Goal: Task Accomplishment & Management: Complete application form

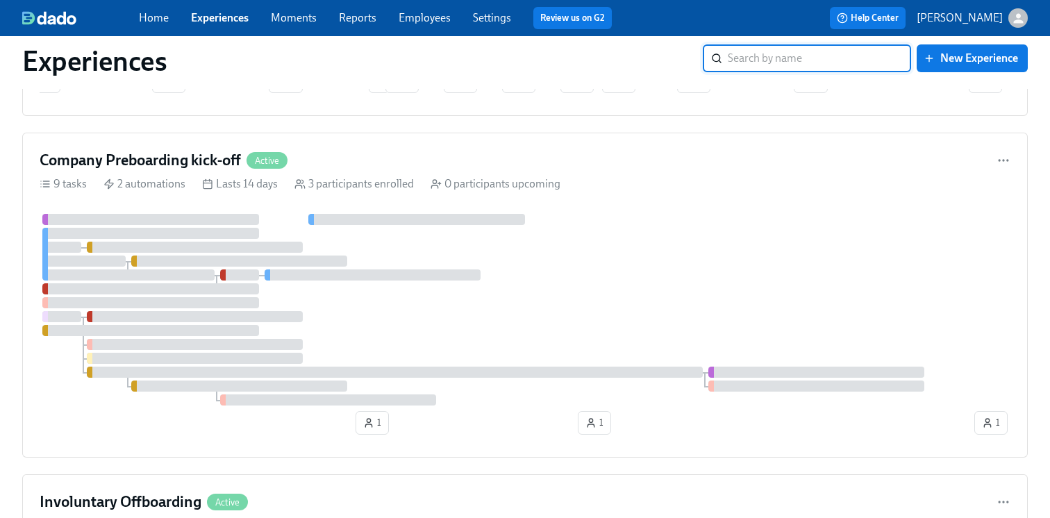
click at [215, 23] on link "Experiences" at bounding box center [220, 17] width 58 height 13
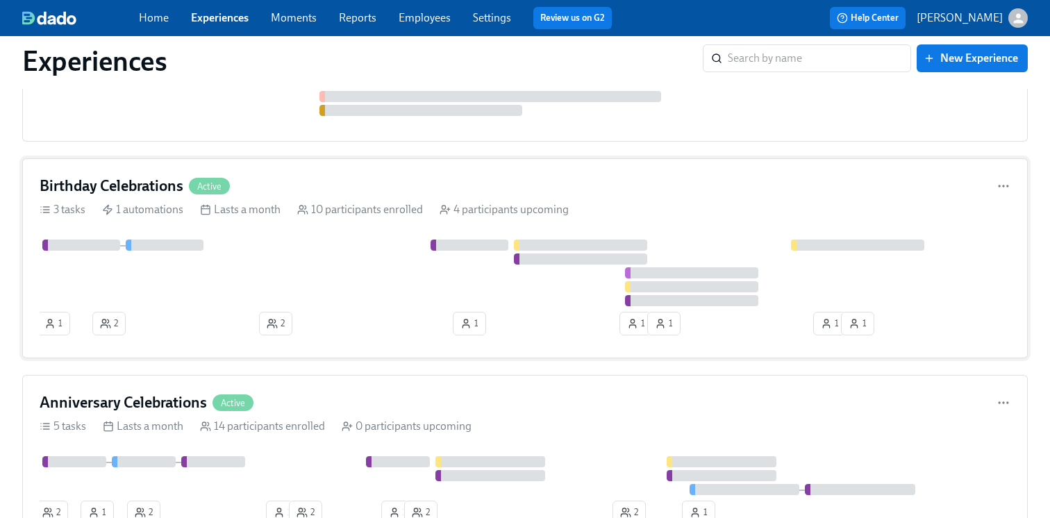
scroll to position [2171, 0]
click at [302, 265] on div at bounding box center [525, 273] width 971 height 67
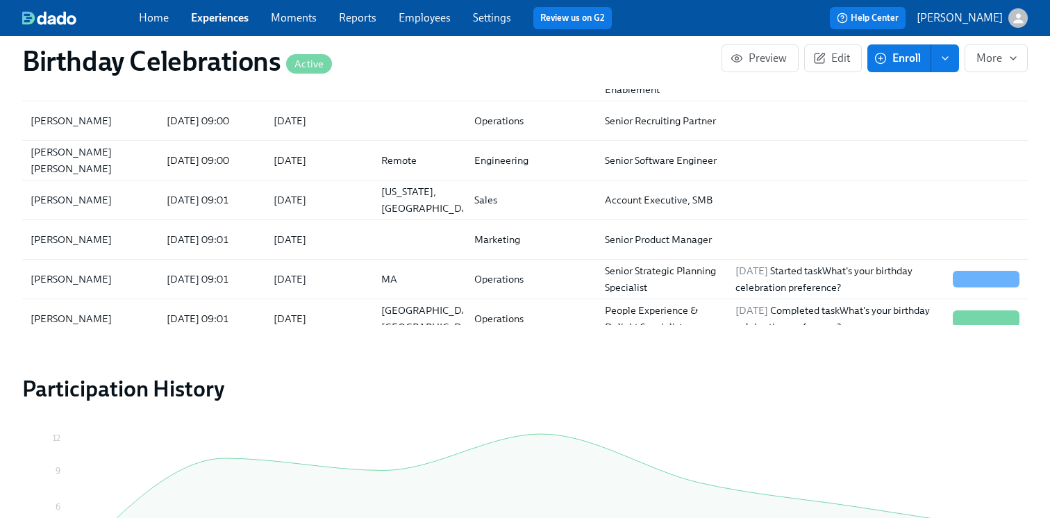
scroll to position [1255, 0]
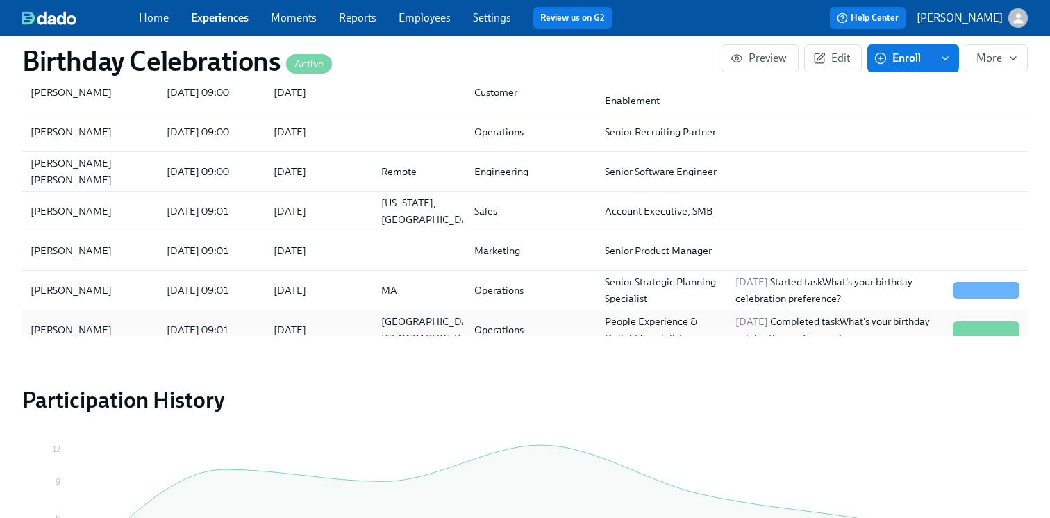
click at [235, 335] on div "[DATE] 09:01" at bounding box center [198, 330] width 74 height 17
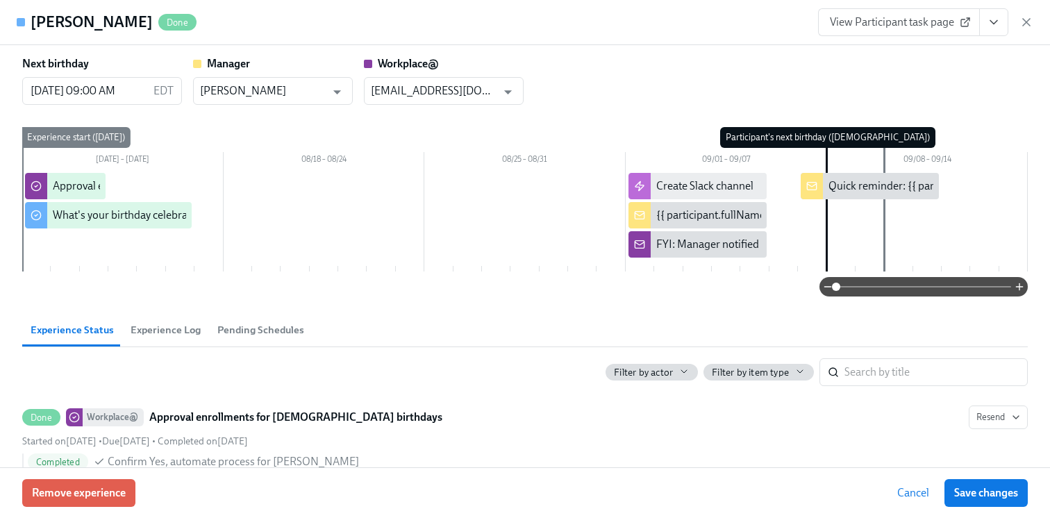
click at [893, 20] on span "View Participant task page" at bounding box center [899, 22] width 138 height 14
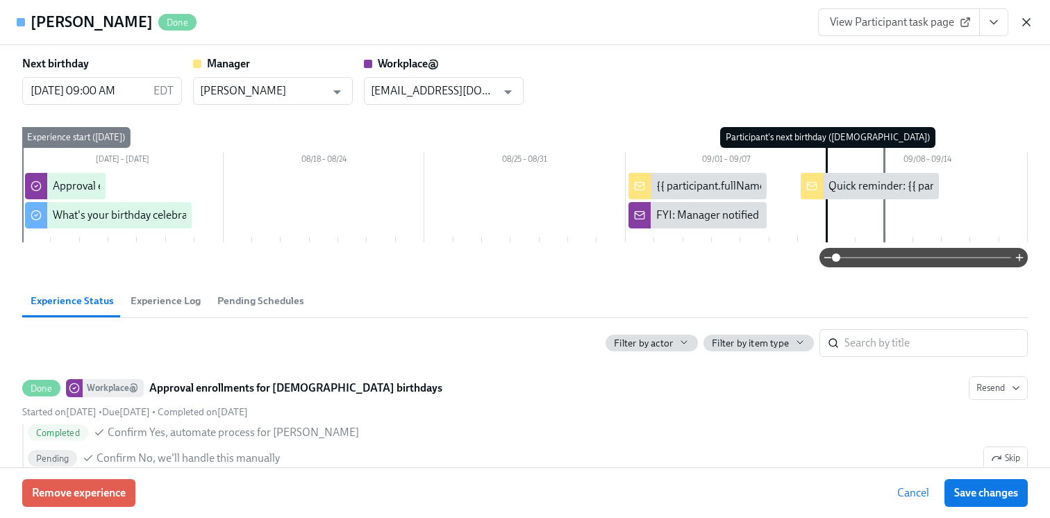
scroll to position [0, 3812]
click at [1023, 20] on icon "button" at bounding box center [1027, 22] width 14 height 14
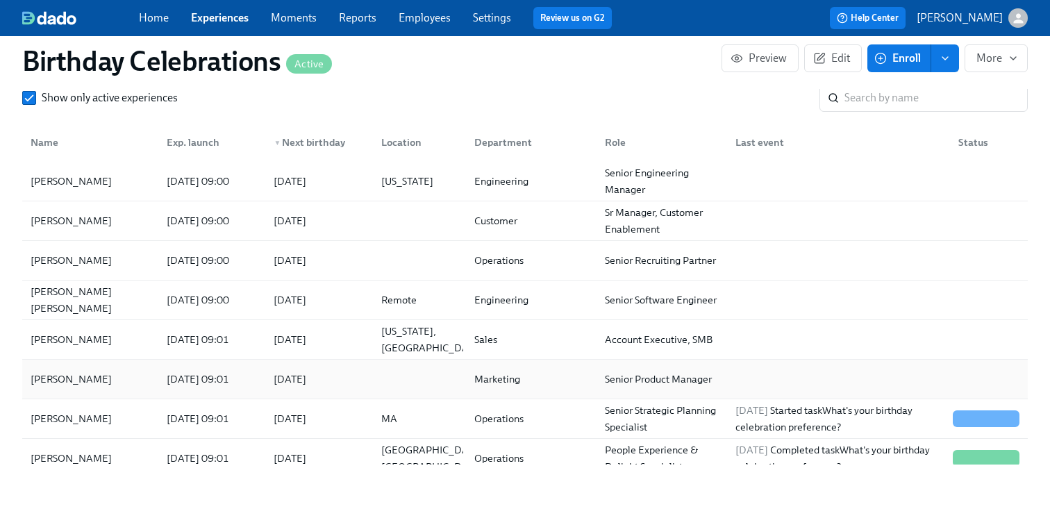
scroll to position [1092, 0]
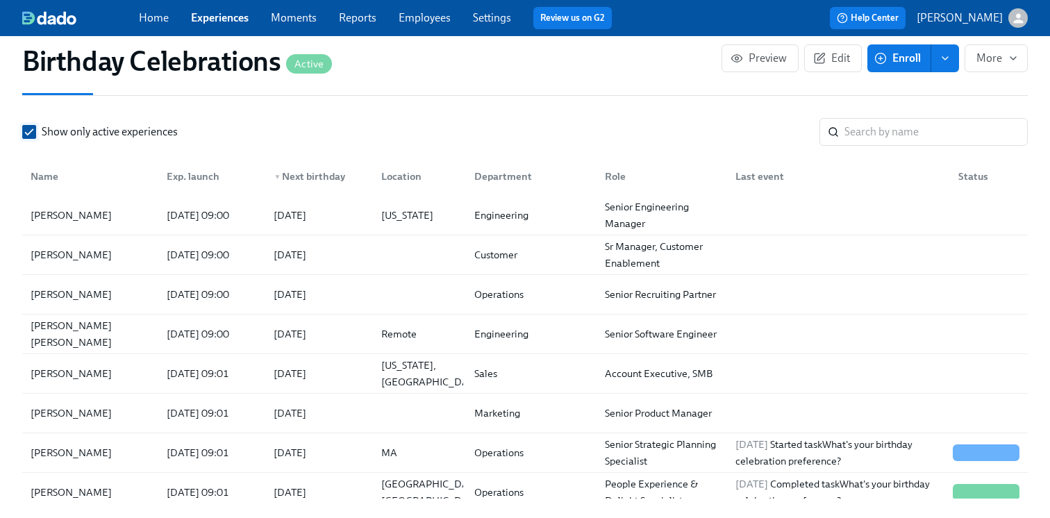
click at [24, 131] on input "Show only active experiences" at bounding box center [29, 132] width 13 height 13
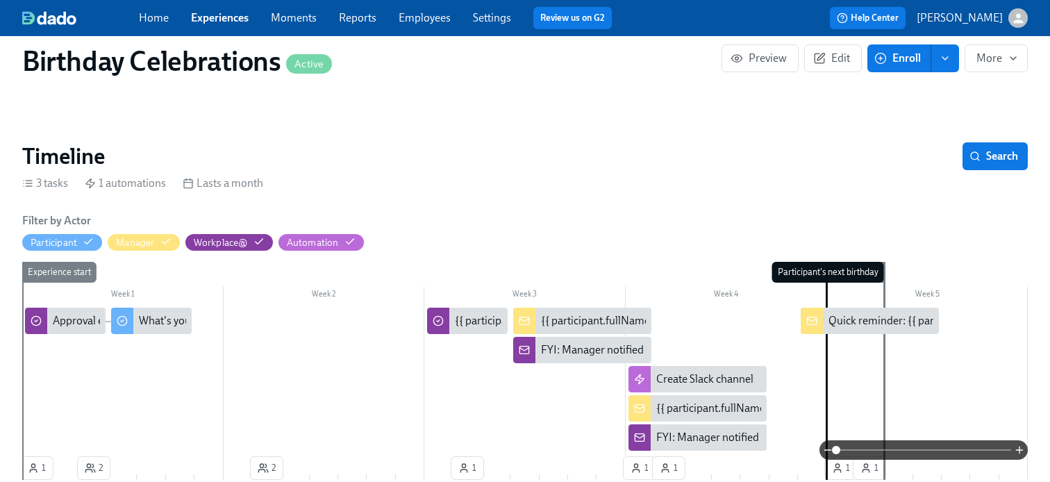
scroll to position [104, 0]
click at [488, 19] on link "Settings" at bounding box center [492, 17] width 38 height 13
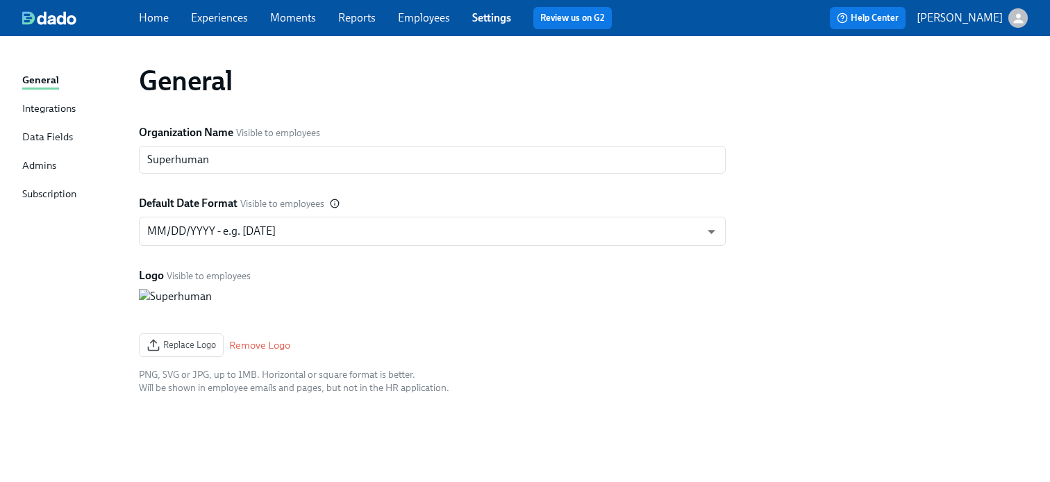
click at [430, 19] on link "Employees" at bounding box center [424, 17] width 52 height 13
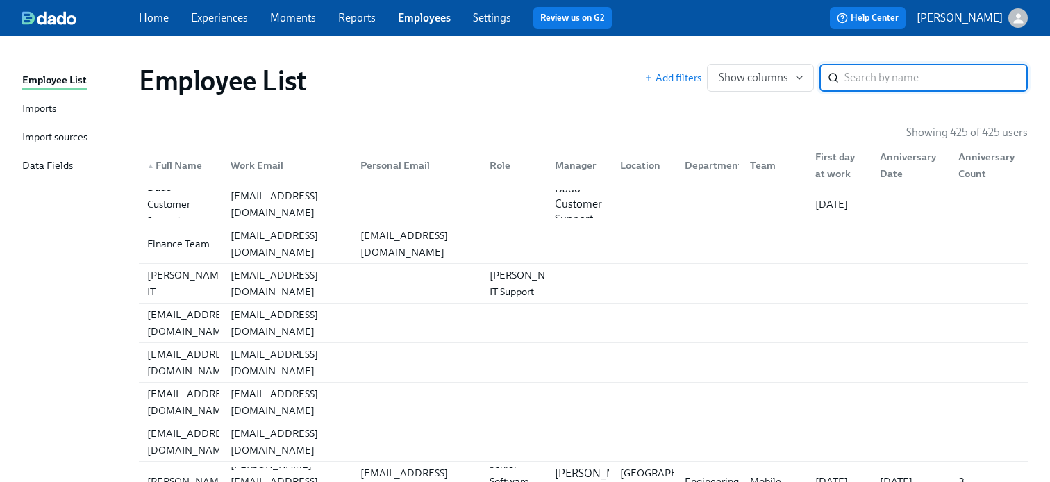
click at [76, 138] on div "Import sources" at bounding box center [54, 137] width 65 height 17
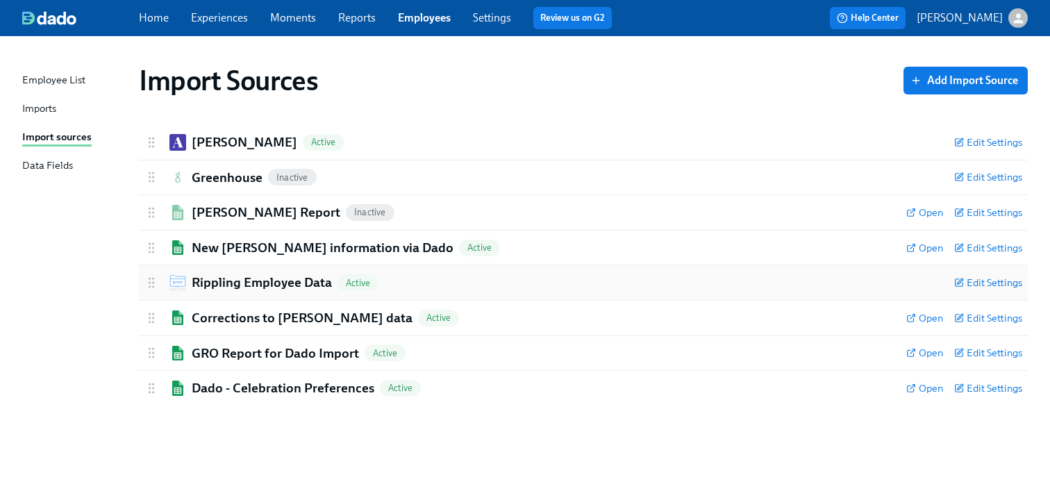
click at [266, 280] on h2 "Rippling Employee Data" at bounding box center [262, 283] width 140 height 18
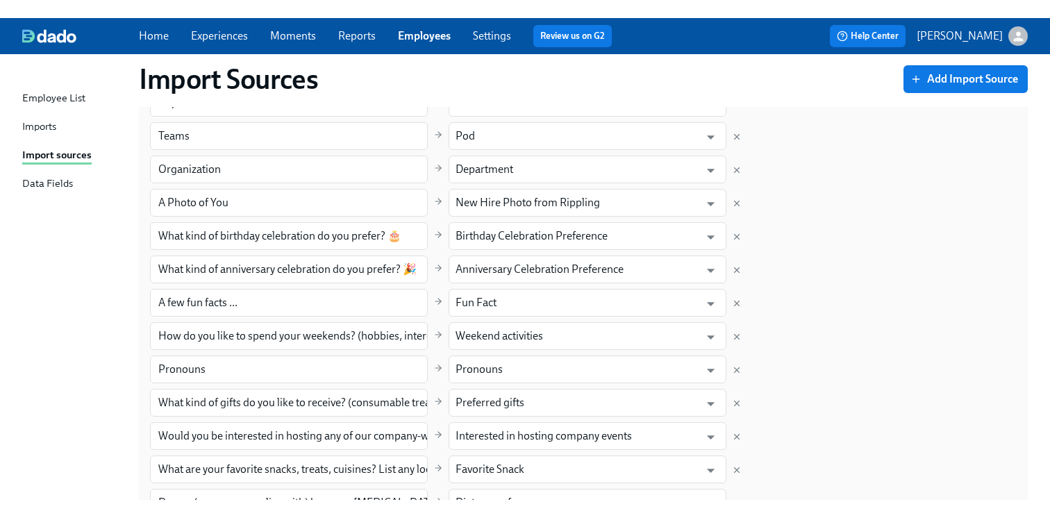
scroll to position [861, 0]
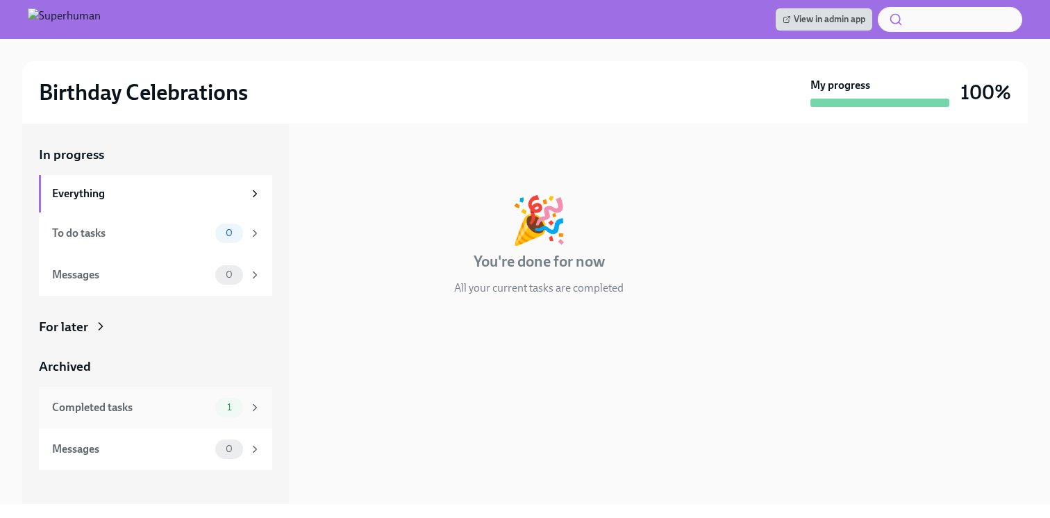
click at [164, 397] on div "Completed tasks 1" at bounding box center [155, 408] width 233 height 42
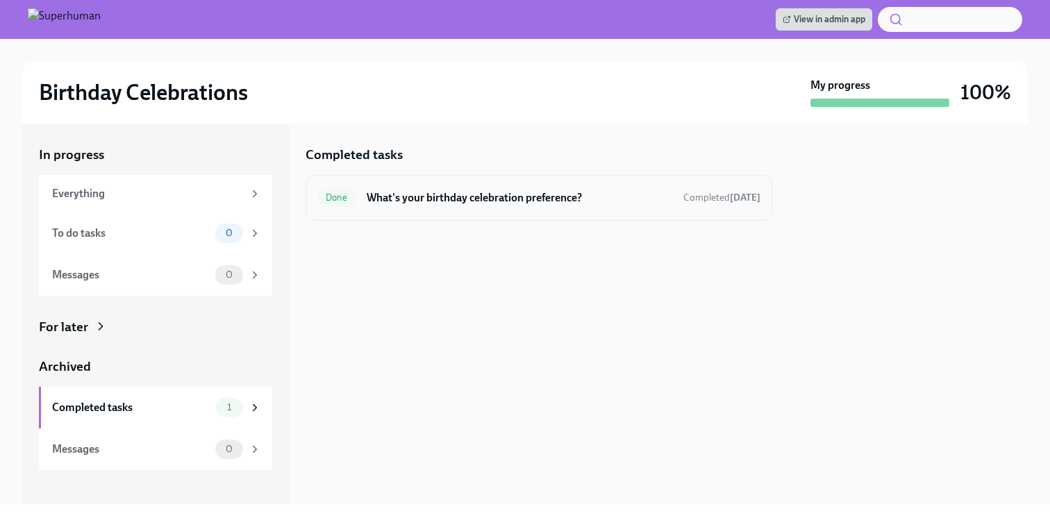
click at [456, 199] on h6 "What's your birthday celebration preference?" at bounding box center [520, 197] width 306 height 15
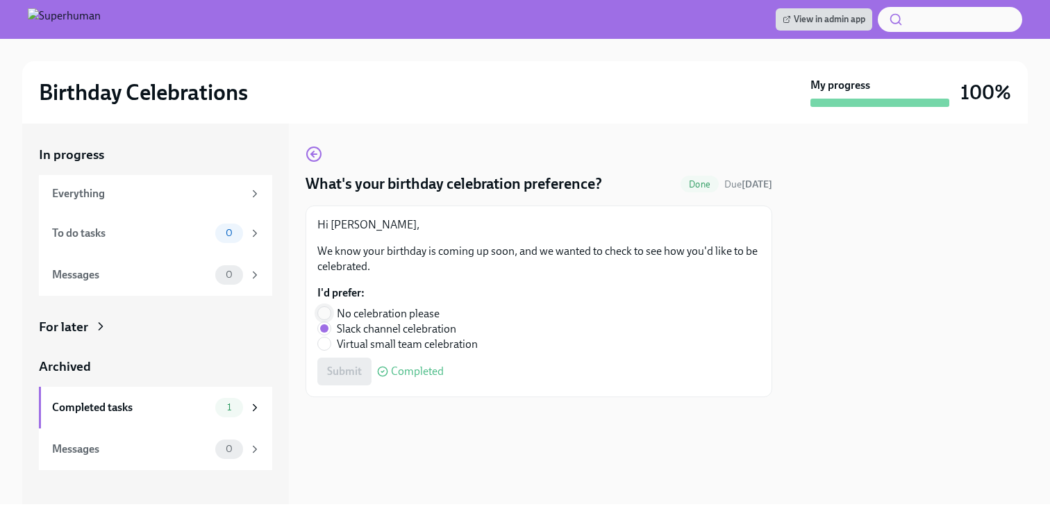
click at [331, 311] on span at bounding box center [324, 313] width 14 height 14
click at [331, 311] on input "No celebration please" at bounding box center [324, 313] width 13 height 13
click at [353, 365] on button "Submit" at bounding box center [344, 372] width 54 height 28
radio input "false"
radio input "true"
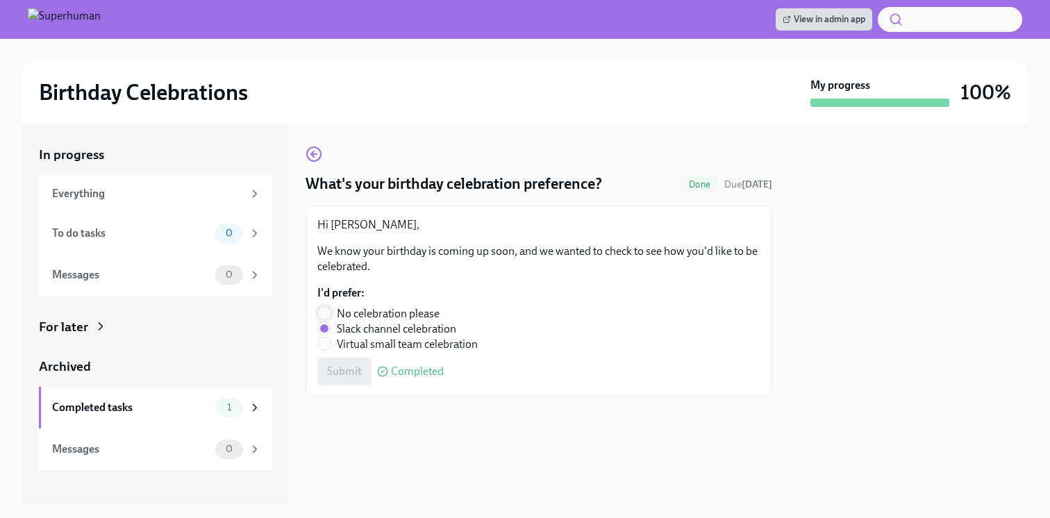
click at [325, 315] on input "No celebration please" at bounding box center [324, 313] width 13 height 13
radio input "true"
click at [333, 374] on div "Submit Completed" at bounding box center [538, 372] width 443 height 28
click at [170, 411] on div "Completed tasks" at bounding box center [131, 407] width 158 height 15
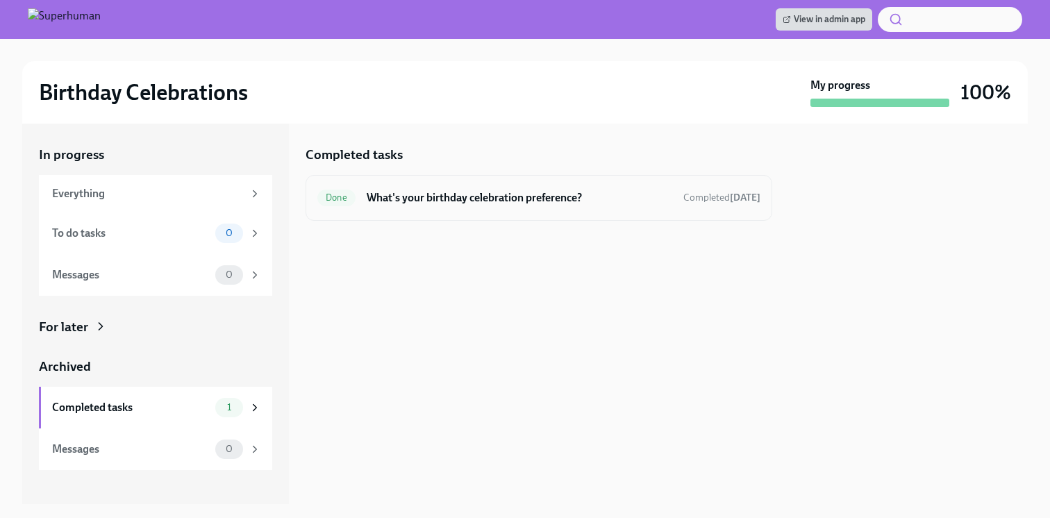
click at [433, 206] on div "Done What's your birthday celebration preference? Completed 4 days ago" at bounding box center [538, 198] width 443 height 22
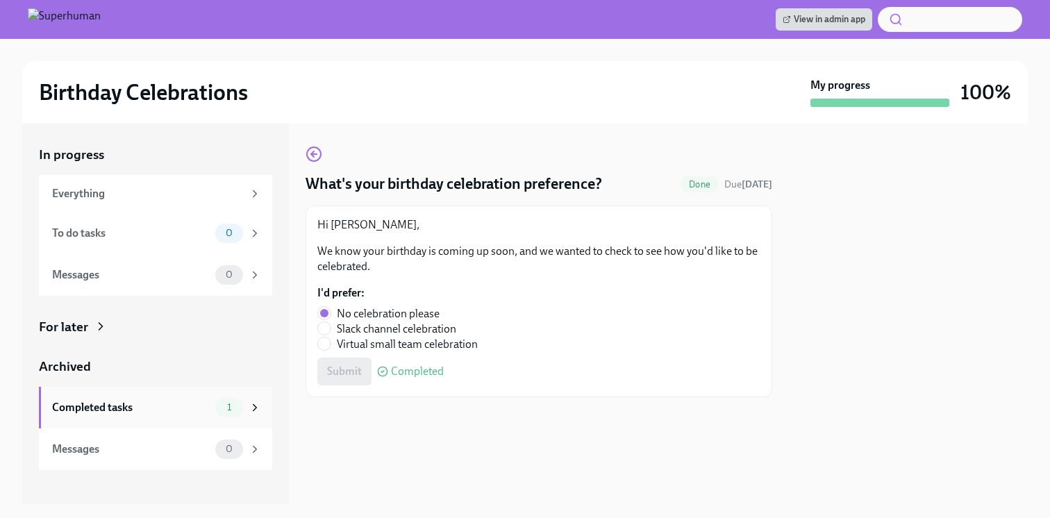
click at [150, 402] on div "Completed tasks" at bounding box center [131, 407] width 158 height 15
